Goal: Information Seeking & Learning: Learn about a topic

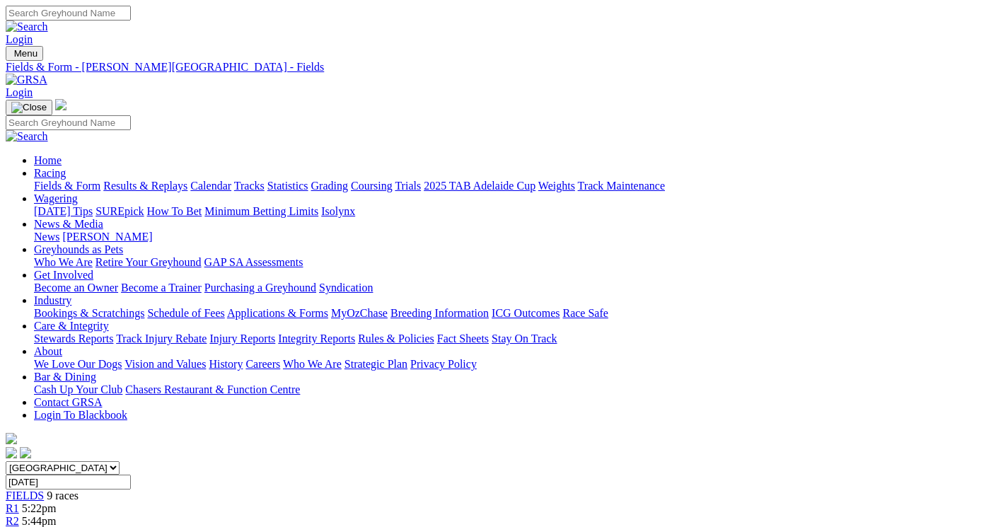
select select "QLD"
click at [53, 461] on select "South Australia New South Wales Northern Territory Queensland Tasmania Victoria…" at bounding box center [63, 467] width 114 height 13
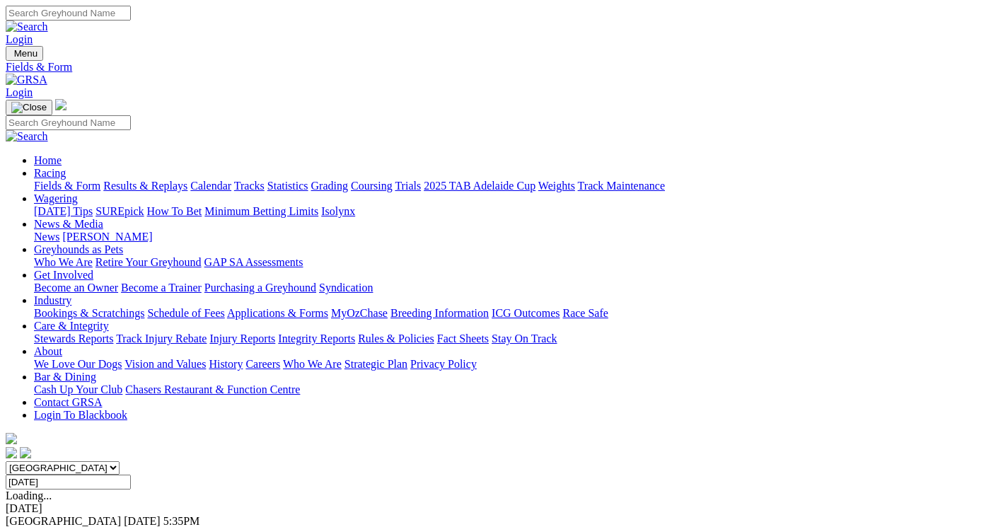
click at [131, 474] on input "Sunday, 5 Oct 2025" at bounding box center [68, 481] width 125 height 15
drag, startPoint x: 505, startPoint y: 254, endPoint x: 526, endPoint y: 228, distance: 33.7
click at [131, 474] on input "Today, 3 Oct 2025" at bounding box center [68, 481] width 125 height 15
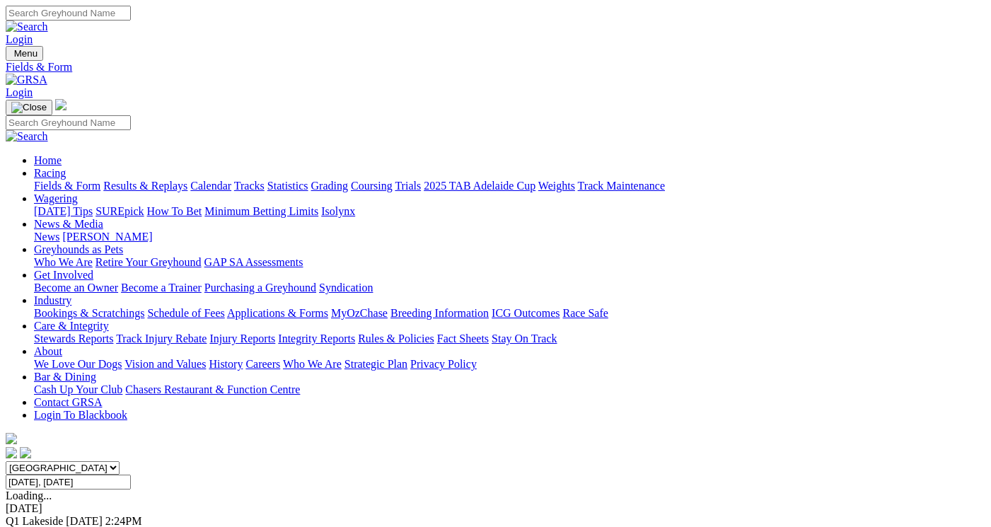
type input "[DATE]"
click at [31, 526] on link "F" at bounding box center [28, 534] width 6 height 12
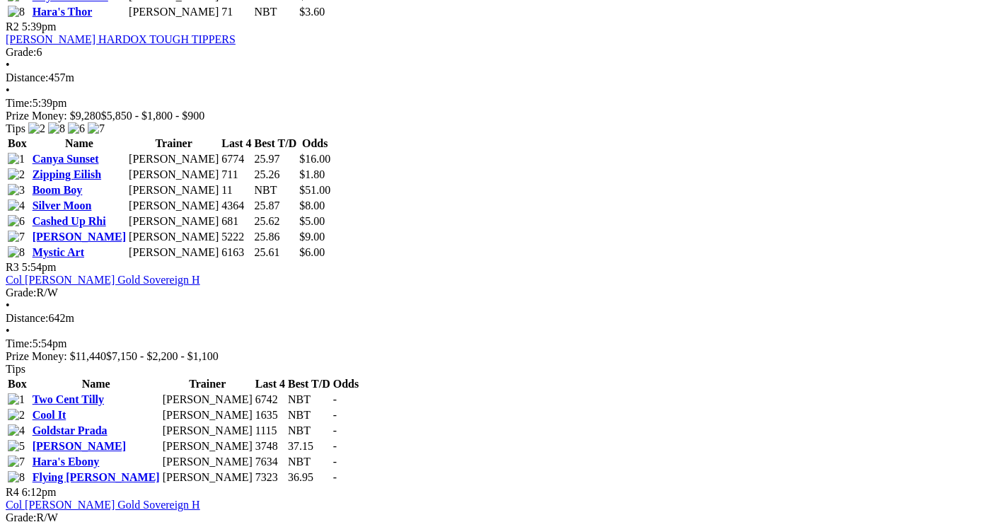
scroll to position [777, 0]
